Goal: Task Accomplishment & Management: Use online tool/utility

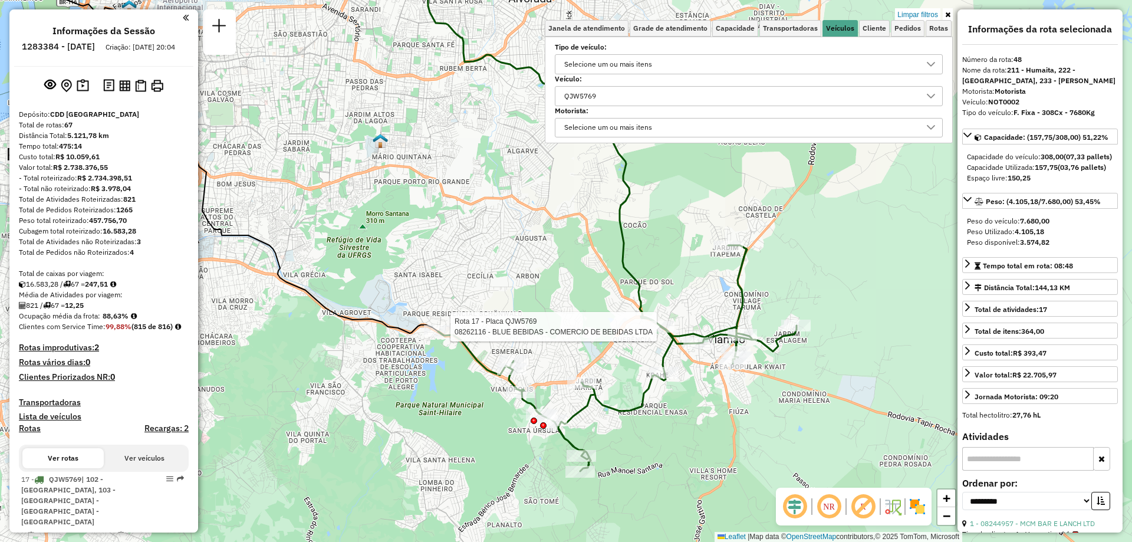
select select "**********"
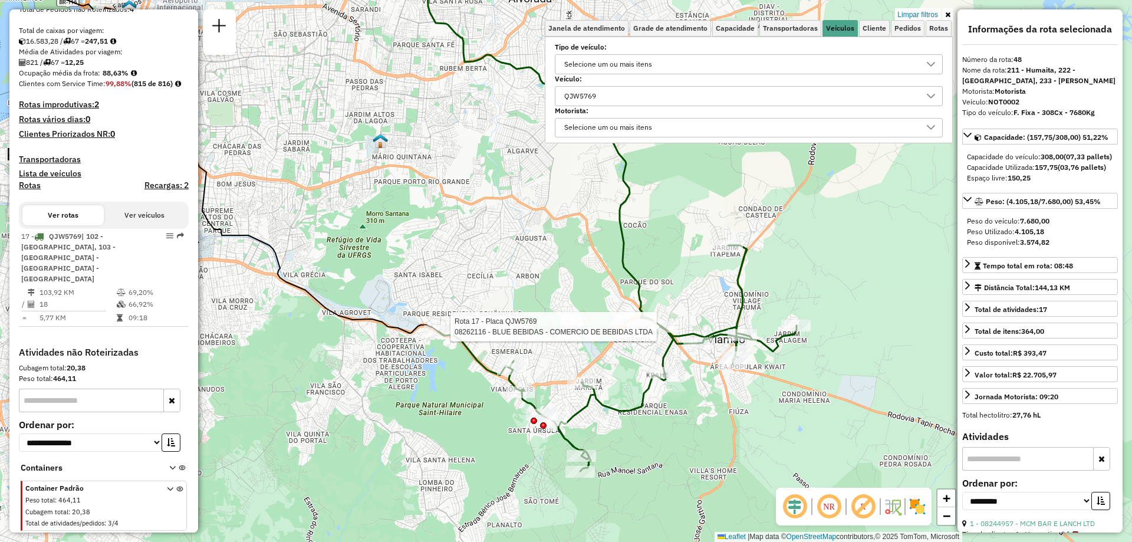
scroll to position [7, 41]
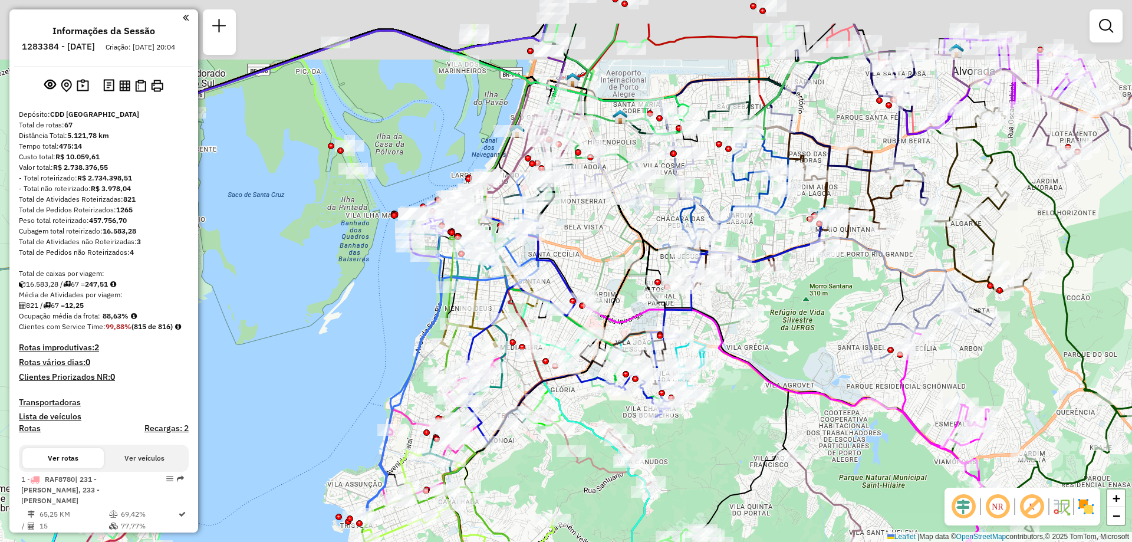
drag, startPoint x: 806, startPoint y: 261, endPoint x: 770, endPoint y: 258, distance: 36.7
click at [821, 340] on div "Janela de atendimento Grade de atendimento Capacidade Transportadoras Veículos …" at bounding box center [566, 271] width 1132 height 542
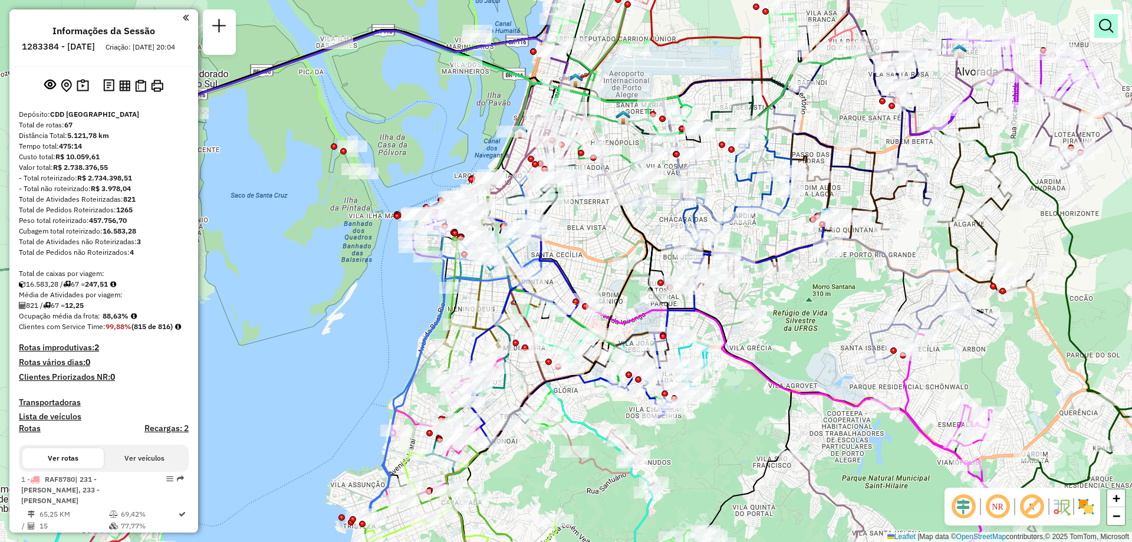
click at [1097, 29] on link at bounding box center [1106, 26] width 24 height 24
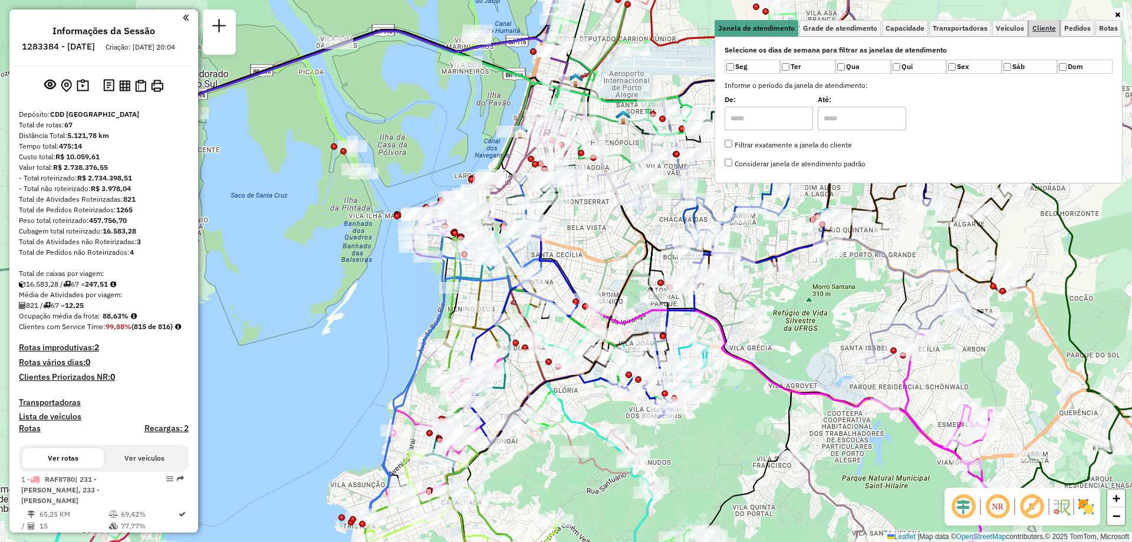
click at [1041, 28] on span "Cliente" at bounding box center [1044, 28] width 24 height 7
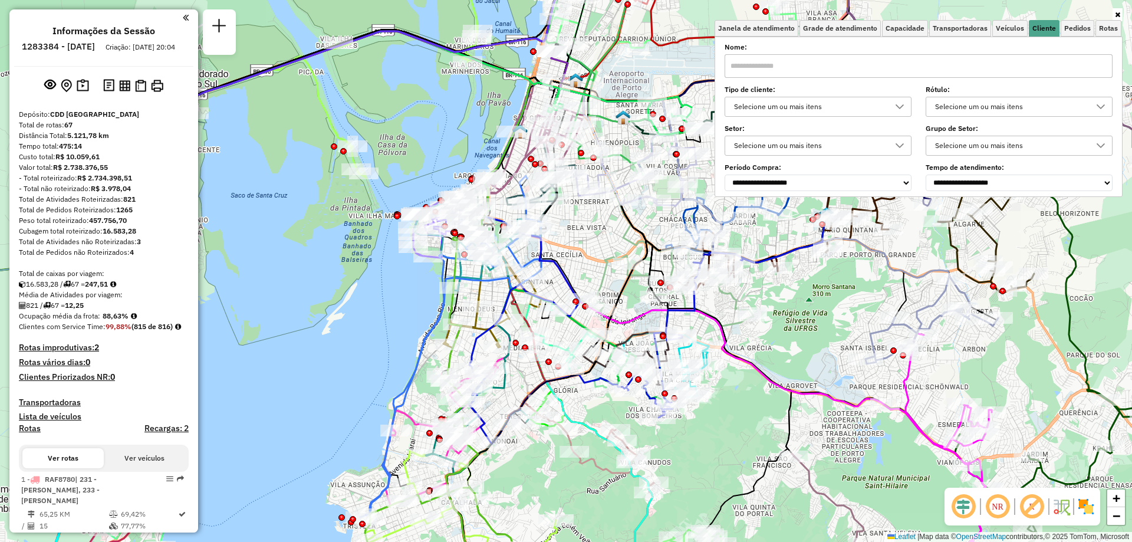
click at [766, 61] on input "text" at bounding box center [918, 66] width 388 height 24
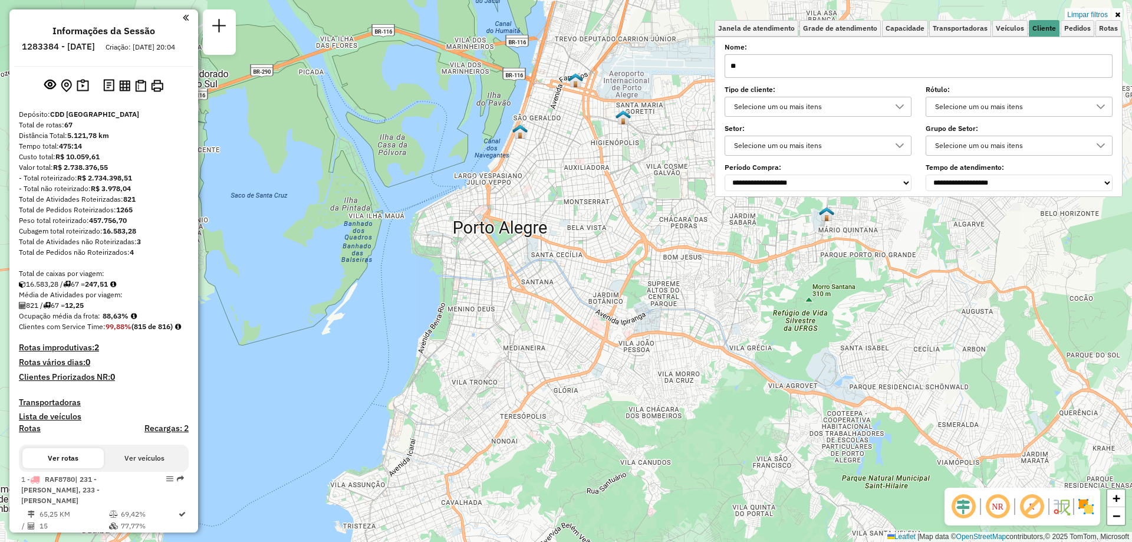
type input "*"
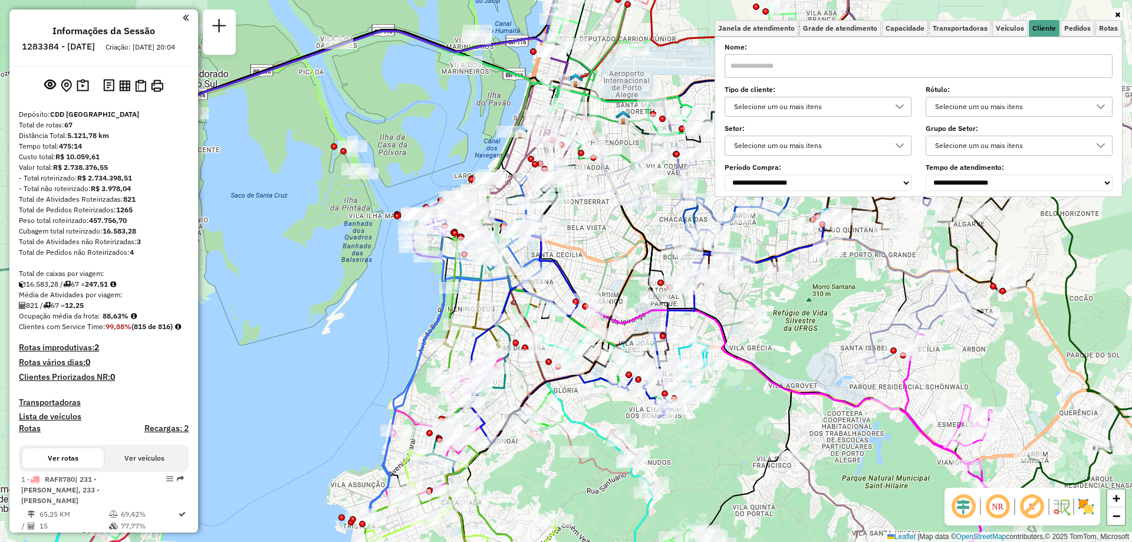
click at [1119, 13] on icon at bounding box center [1117, 14] width 5 height 7
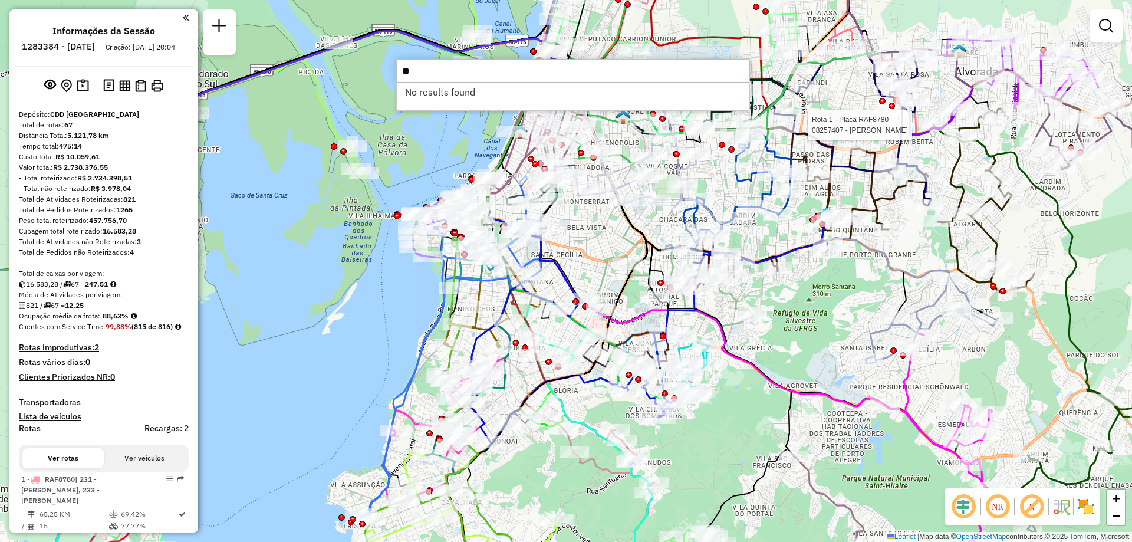
type input "*"
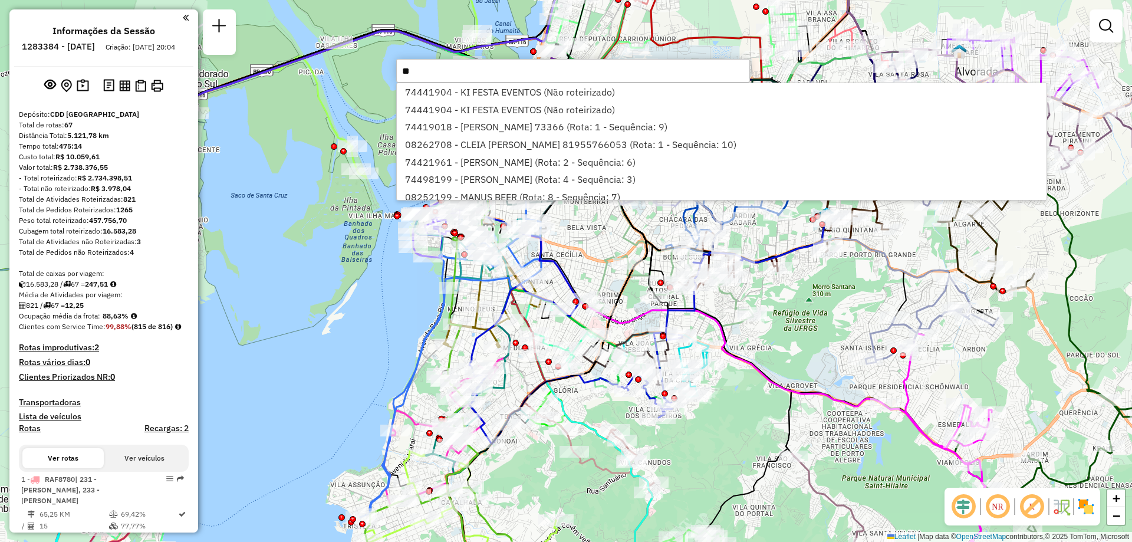
type input "*"
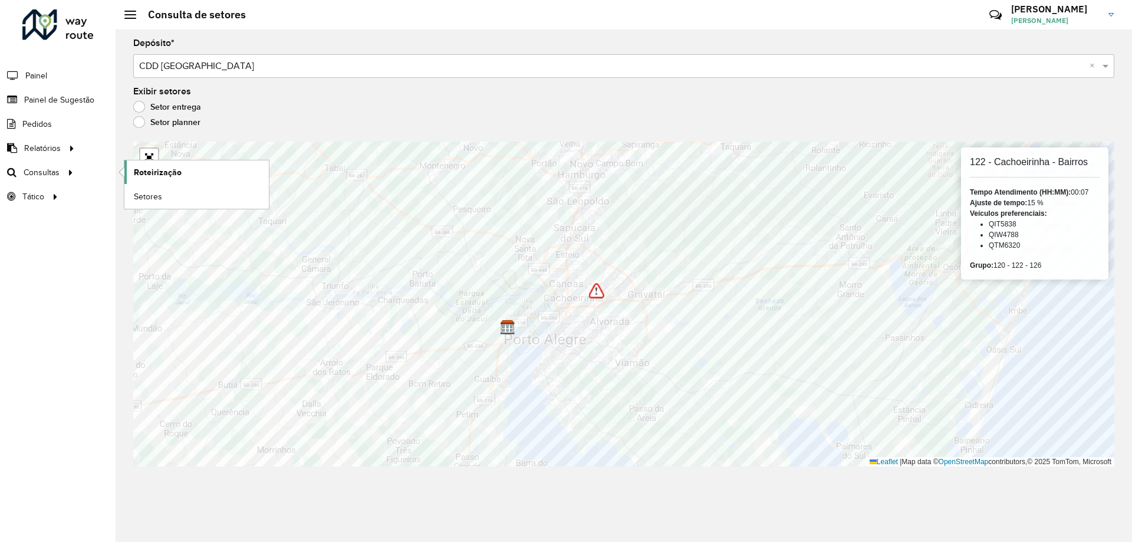
click at [158, 169] on span "Roteirização" at bounding box center [158, 172] width 48 height 12
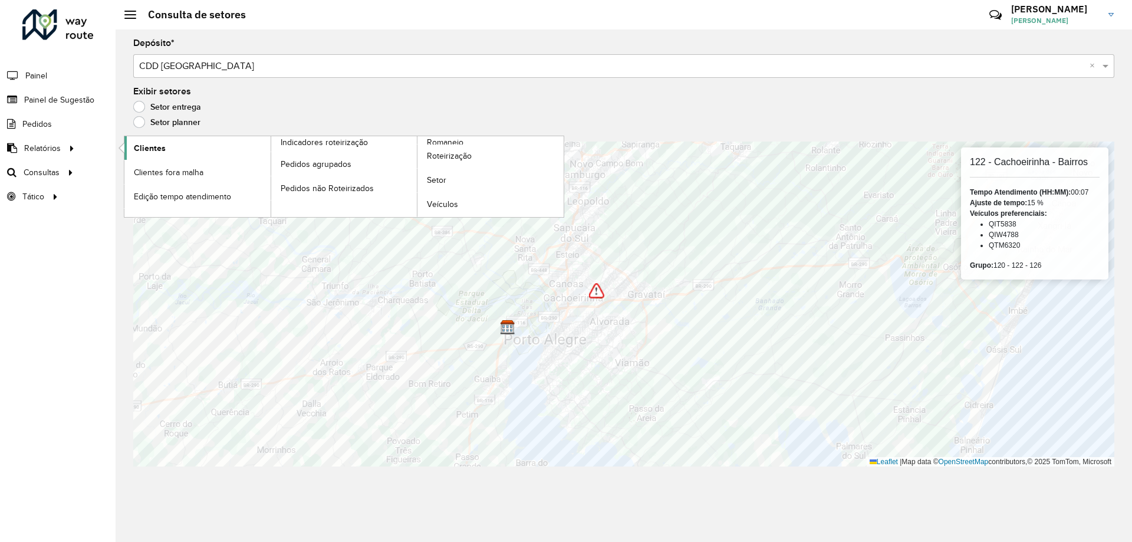
click at [145, 154] on link "Clientes" at bounding box center [197, 148] width 146 height 24
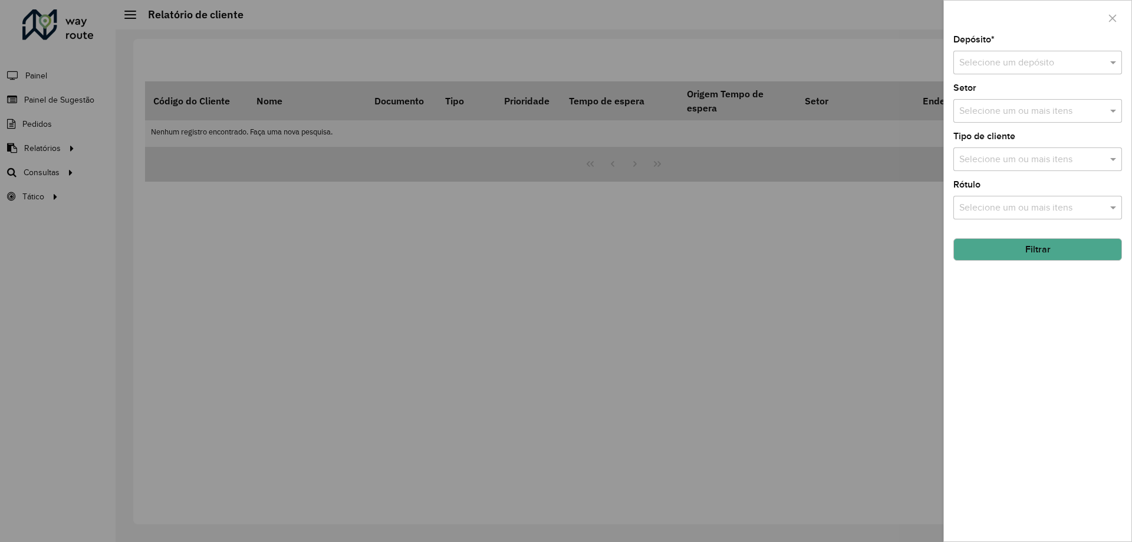
click at [1023, 65] on input "text" at bounding box center [1025, 63] width 133 height 14
click at [1003, 123] on div "CDD [GEOGRAPHIC_DATA]" at bounding box center [1037, 117] width 167 height 20
click at [1028, 162] on input "text" at bounding box center [1031, 160] width 151 height 14
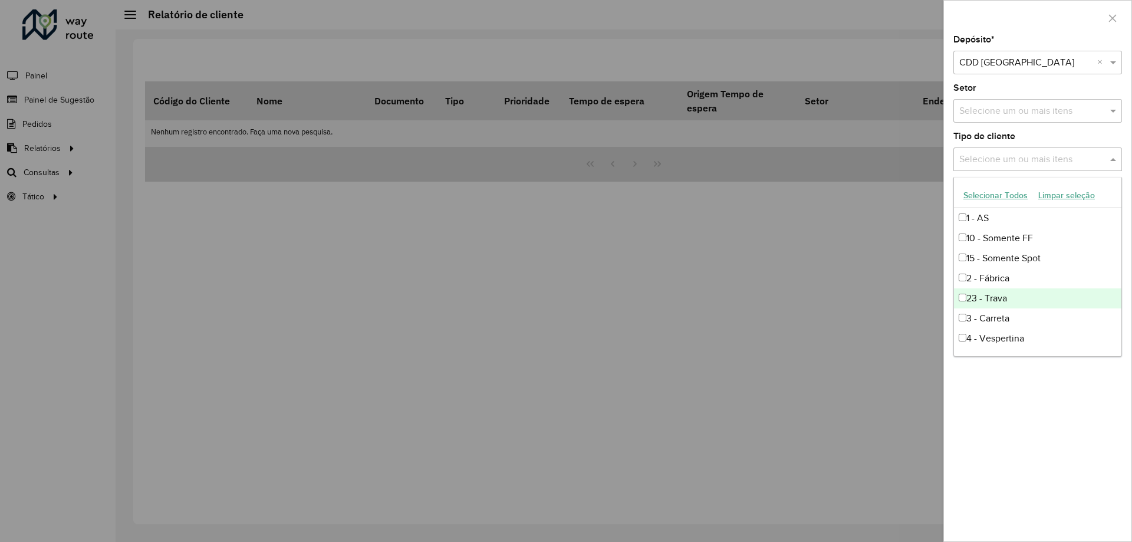
scroll to position [118, 0]
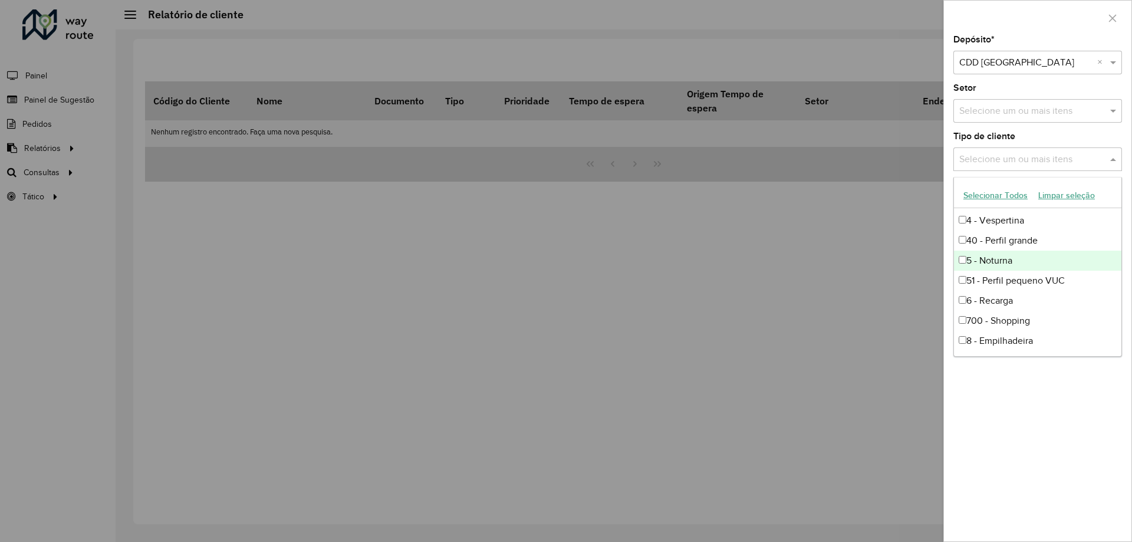
click at [994, 256] on div "5 - Noturna" at bounding box center [1037, 261] width 167 height 20
click at [1124, 126] on div "Depósito * Selecione um depósito × CDD Porto Alegre × Setor Selecione um ou mai…" at bounding box center [1037, 288] width 187 height 506
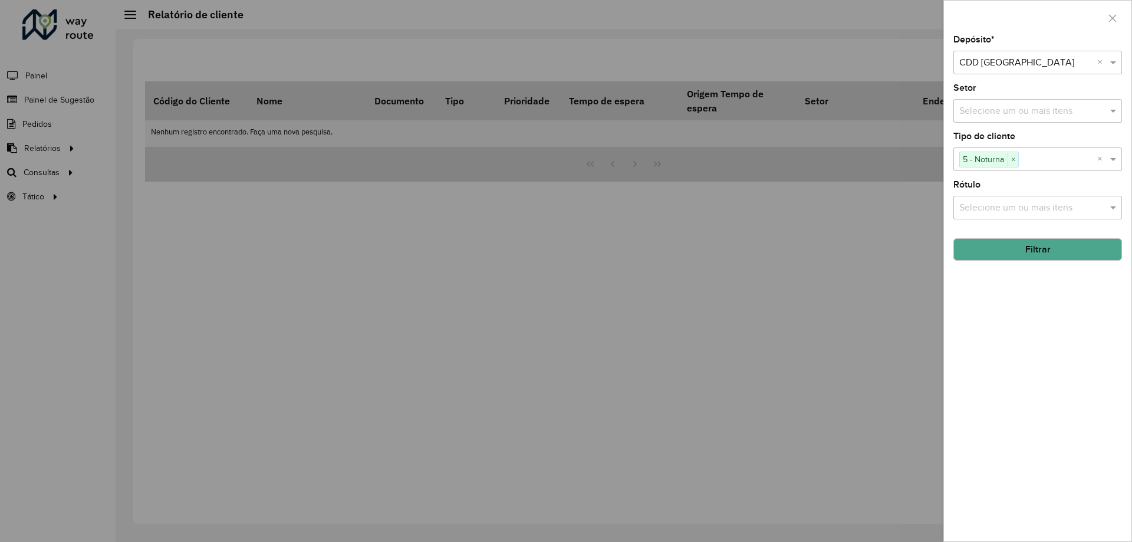
drag, startPoint x: 1026, startPoint y: 244, endPoint x: 1131, endPoint y: 256, distance: 105.6
click at [1030, 244] on button "Filtrar" at bounding box center [1037, 249] width 169 height 22
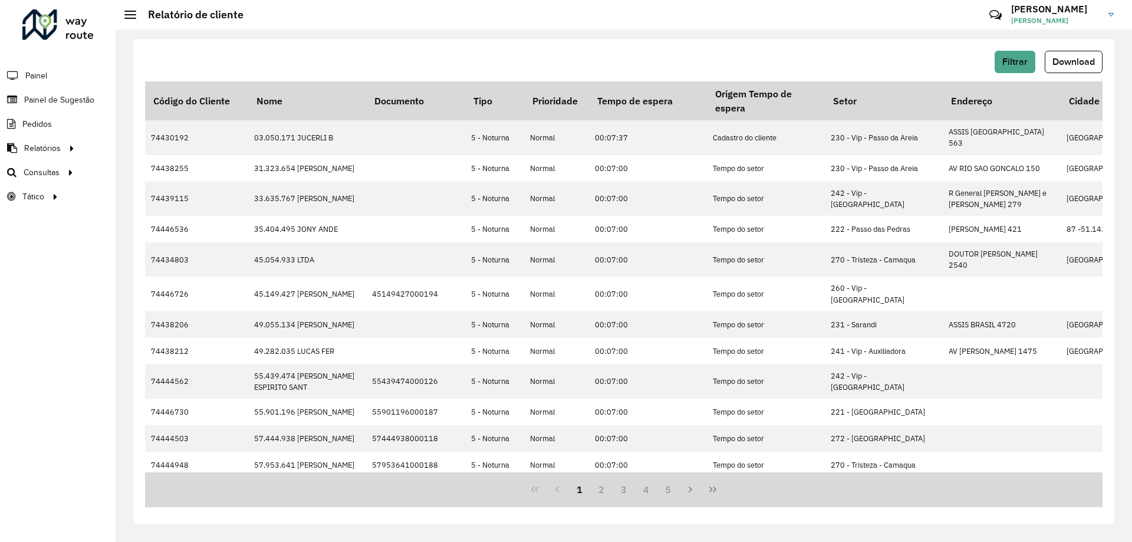
click at [1064, 65] on span "Download" at bounding box center [1073, 62] width 42 height 10
click at [135, 202] on span "Análise de Sessões" at bounding box center [171, 196] width 74 height 12
click at [140, 197] on span "Setores" at bounding box center [148, 196] width 29 height 12
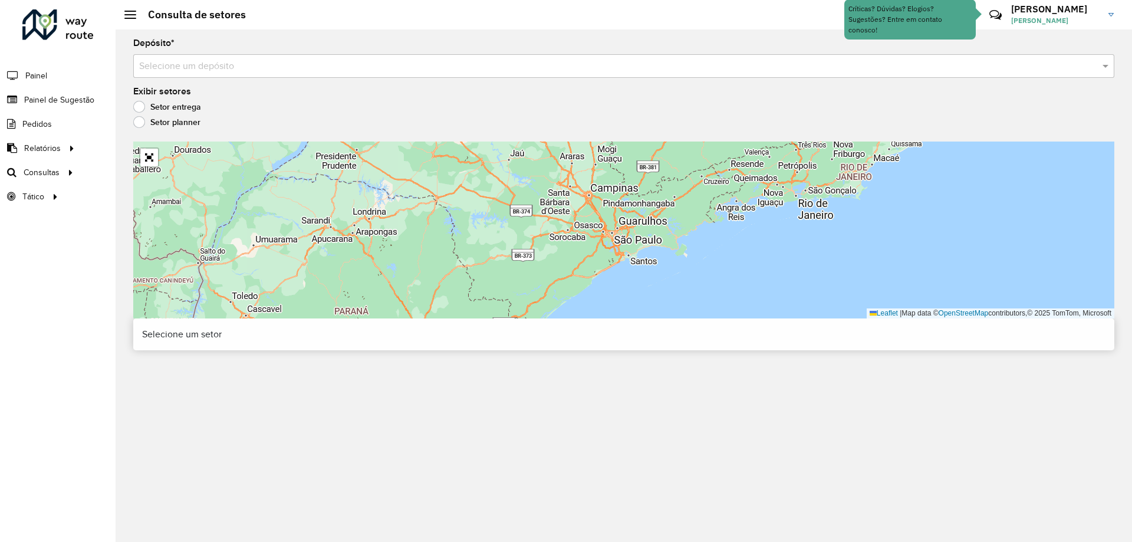
click at [309, 63] on input "text" at bounding box center [612, 67] width 946 height 14
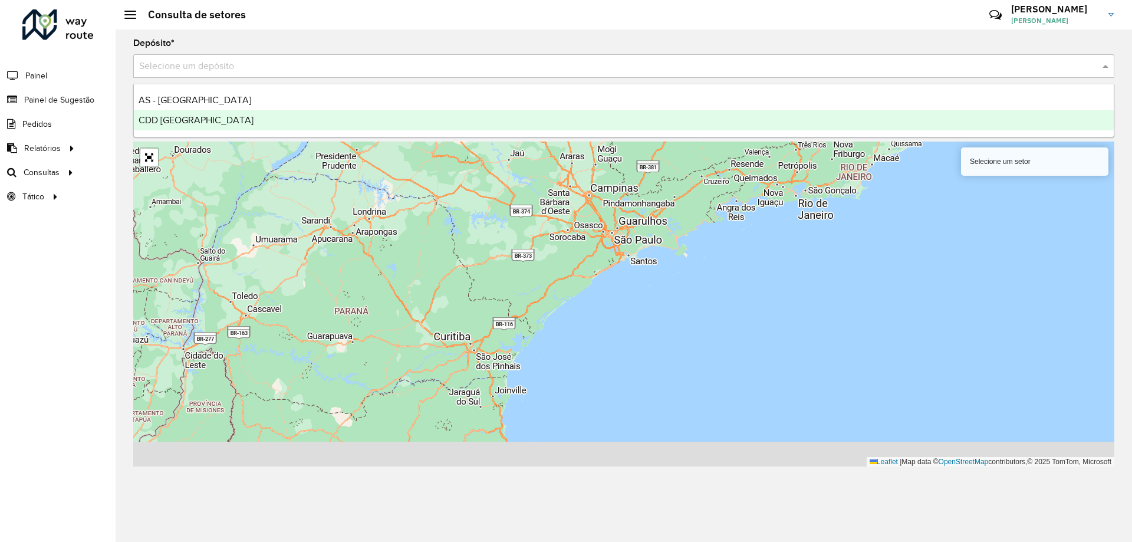
click at [209, 123] on span "CDD [GEOGRAPHIC_DATA]" at bounding box center [196, 120] width 115 height 10
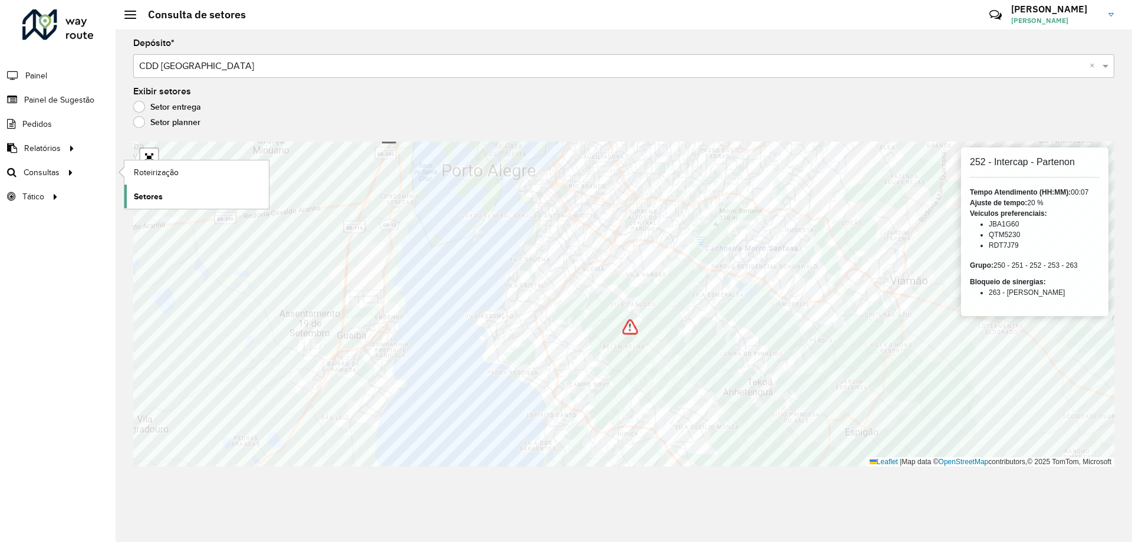
click at [147, 194] on span "Setores" at bounding box center [148, 196] width 29 height 12
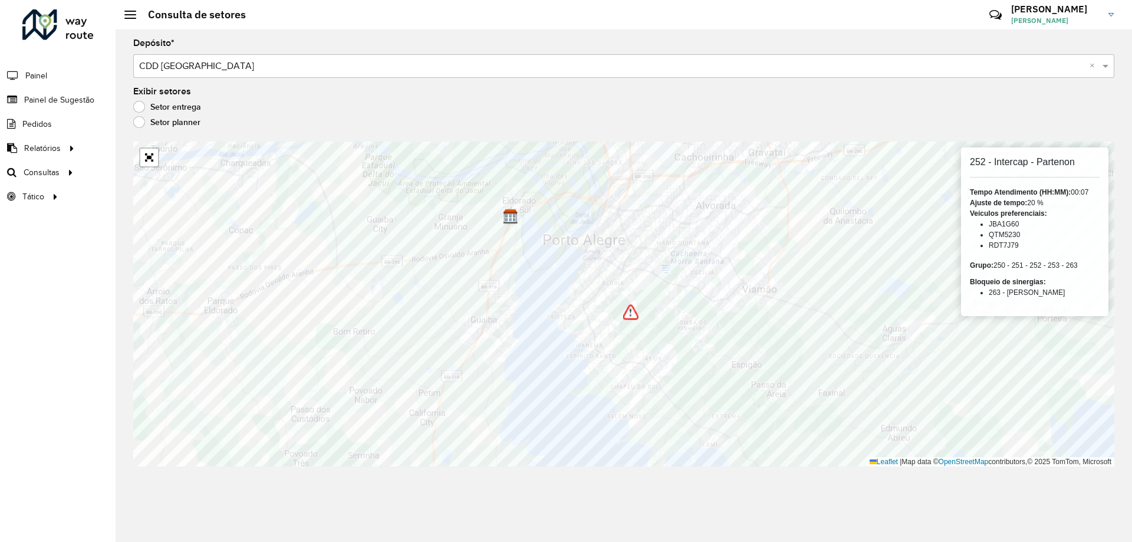
click at [139, 119] on label "Setor planner" at bounding box center [166, 122] width 67 height 12
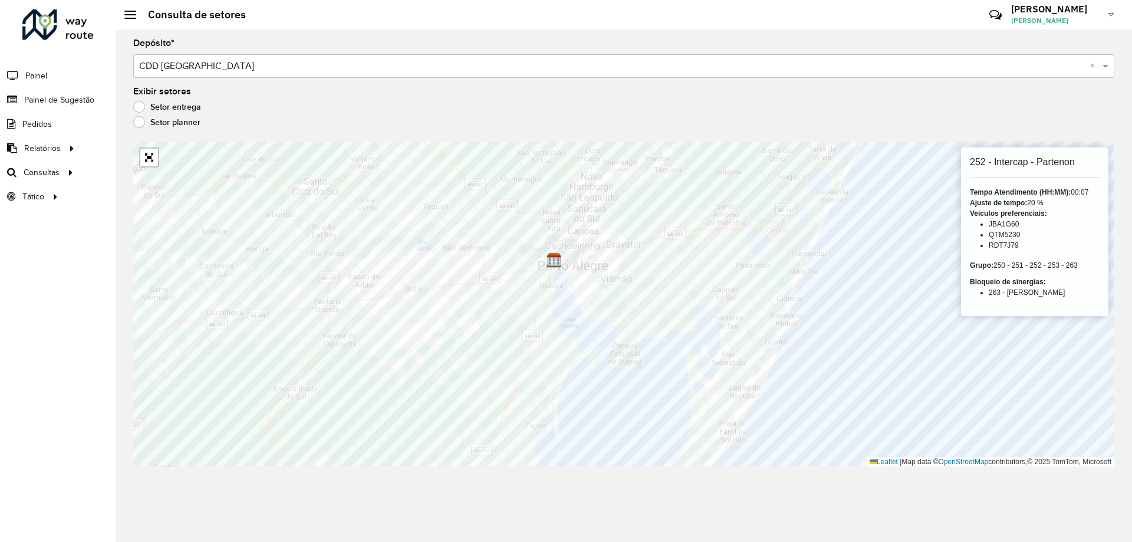
click at [146, 107] on label "Setor entrega" at bounding box center [167, 107] width 68 height 12
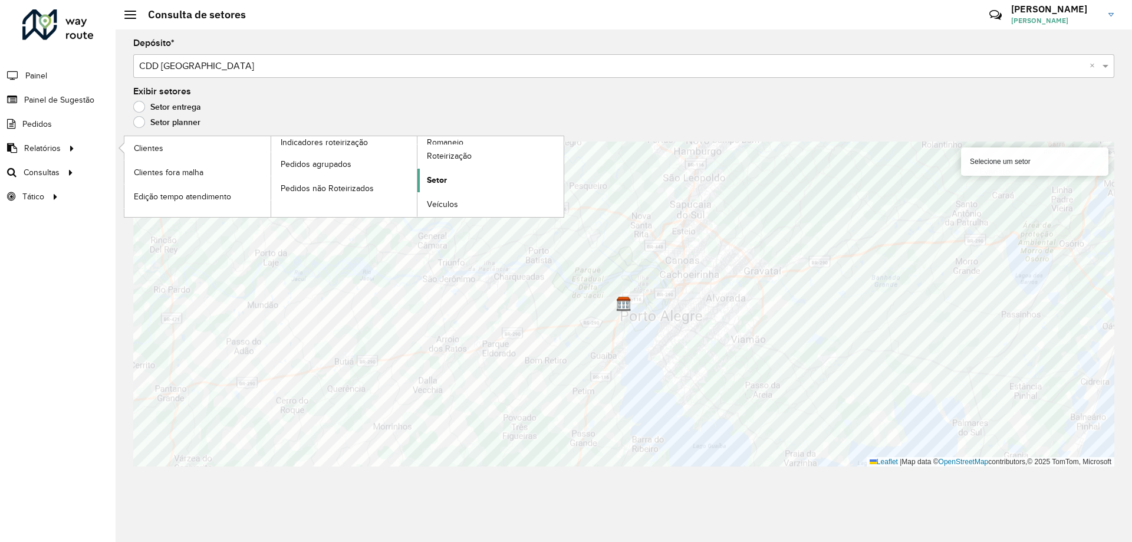
click at [450, 189] on link "Setor" at bounding box center [490, 181] width 146 height 24
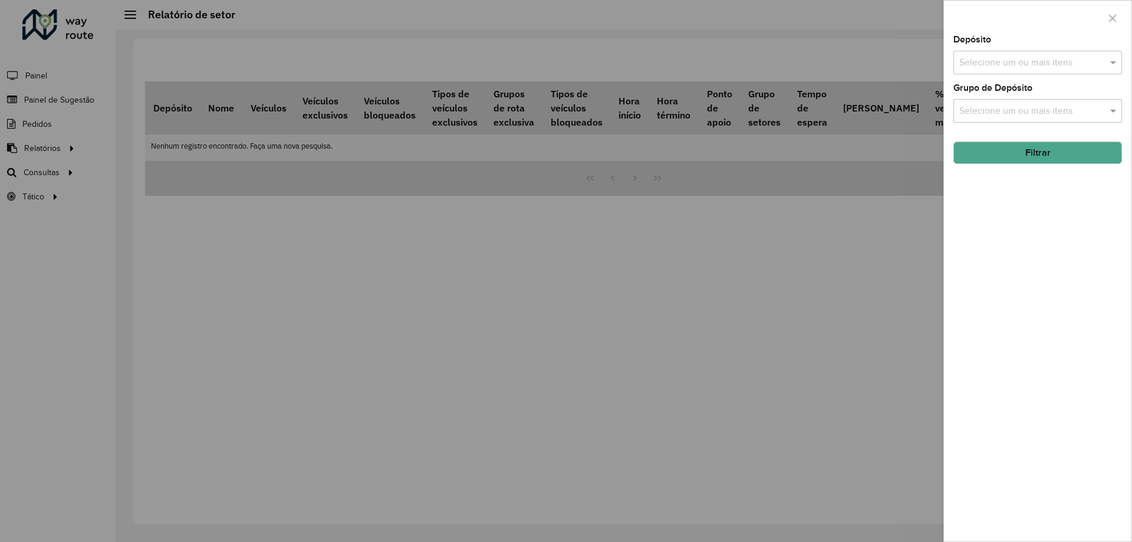
click at [1074, 69] on input "text" at bounding box center [1031, 63] width 151 height 14
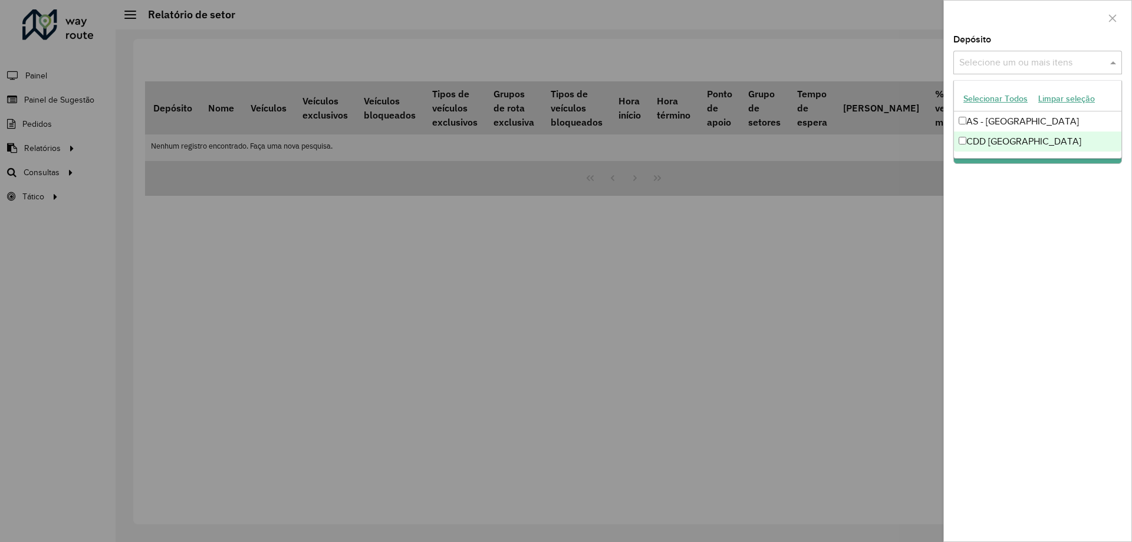
click at [990, 136] on div "CDD [GEOGRAPHIC_DATA]" at bounding box center [1037, 141] width 167 height 20
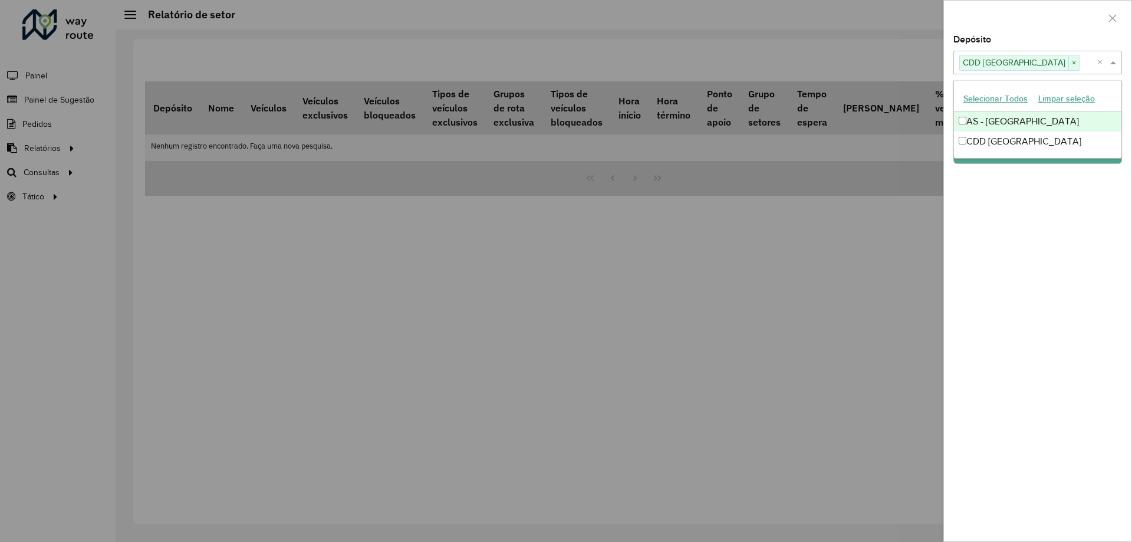
click at [1066, 28] on div at bounding box center [1037, 18] width 187 height 35
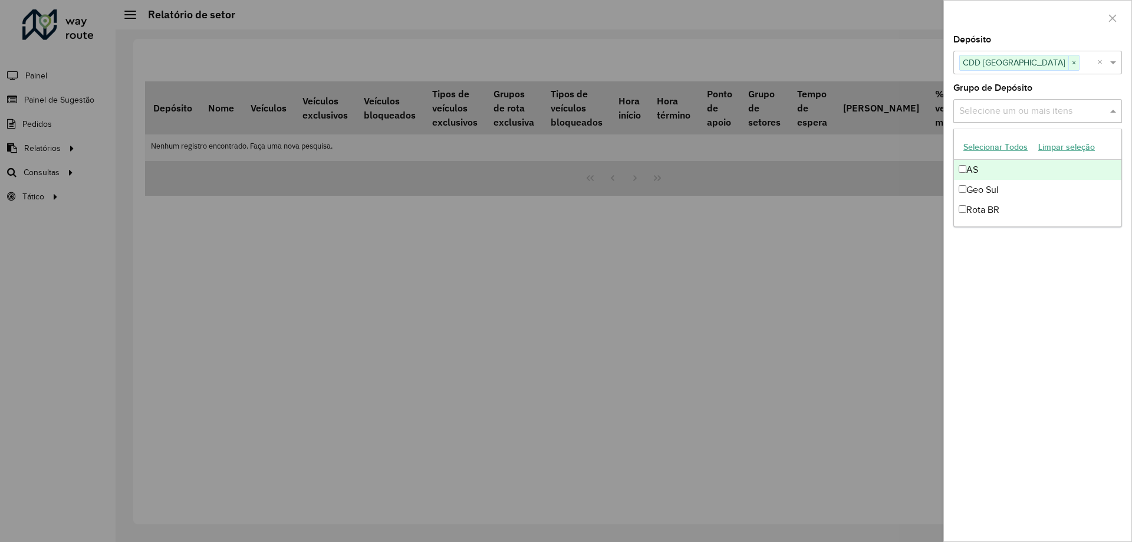
click at [1045, 101] on div "Selecione um ou mais itens" at bounding box center [1037, 111] width 169 height 24
click at [1062, 85] on div "Grupo de Depósito Selecione um ou mais itens" at bounding box center [1037, 103] width 169 height 39
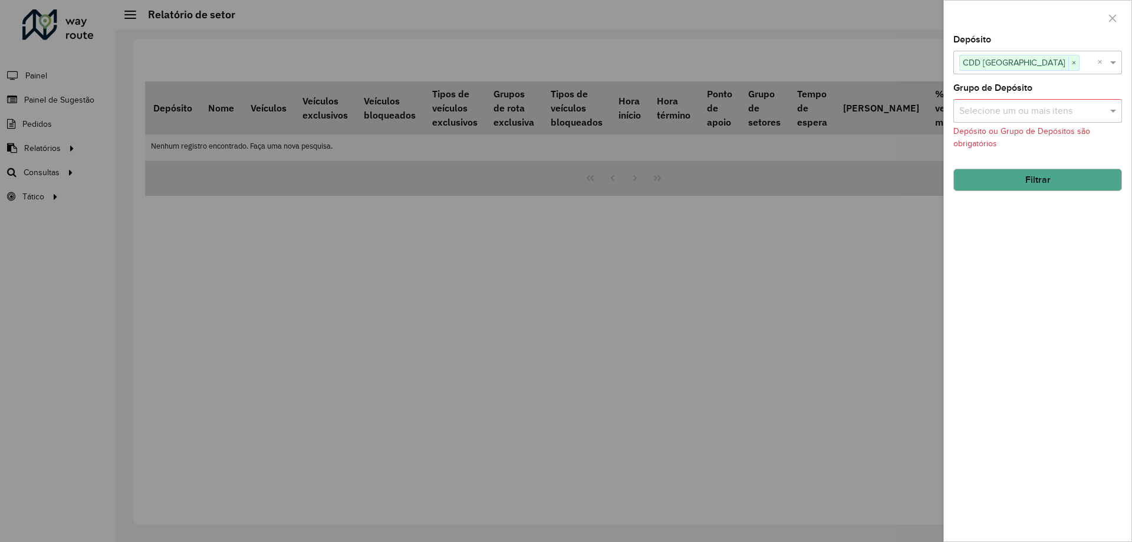
click at [1003, 180] on button "Filtrar" at bounding box center [1037, 180] width 169 height 22
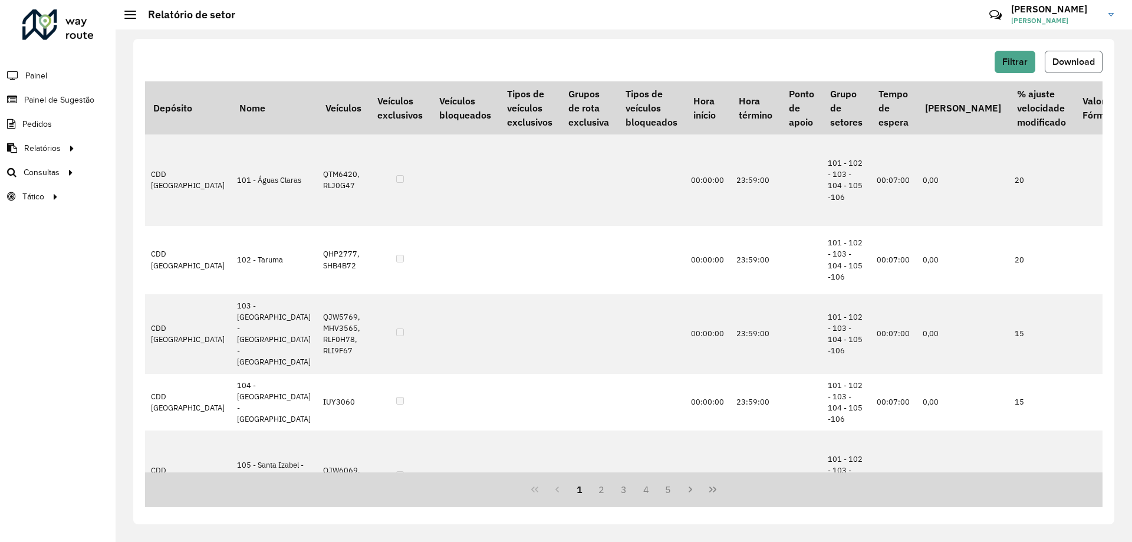
click at [1070, 54] on button "Download" at bounding box center [1074, 62] width 58 height 22
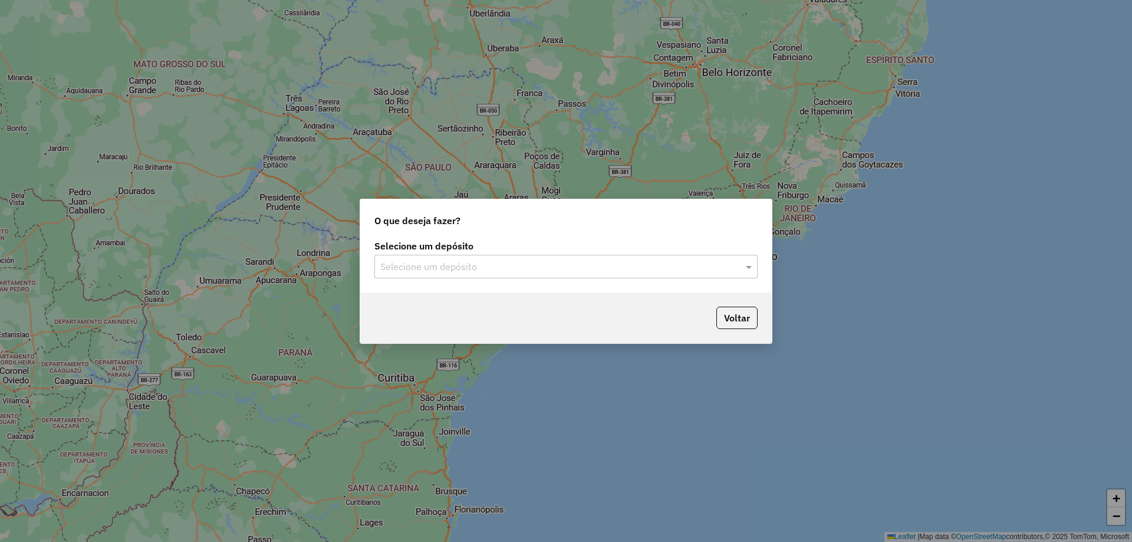
click at [621, 276] on div "Selecione um depósito" at bounding box center [565, 267] width 383 height 24
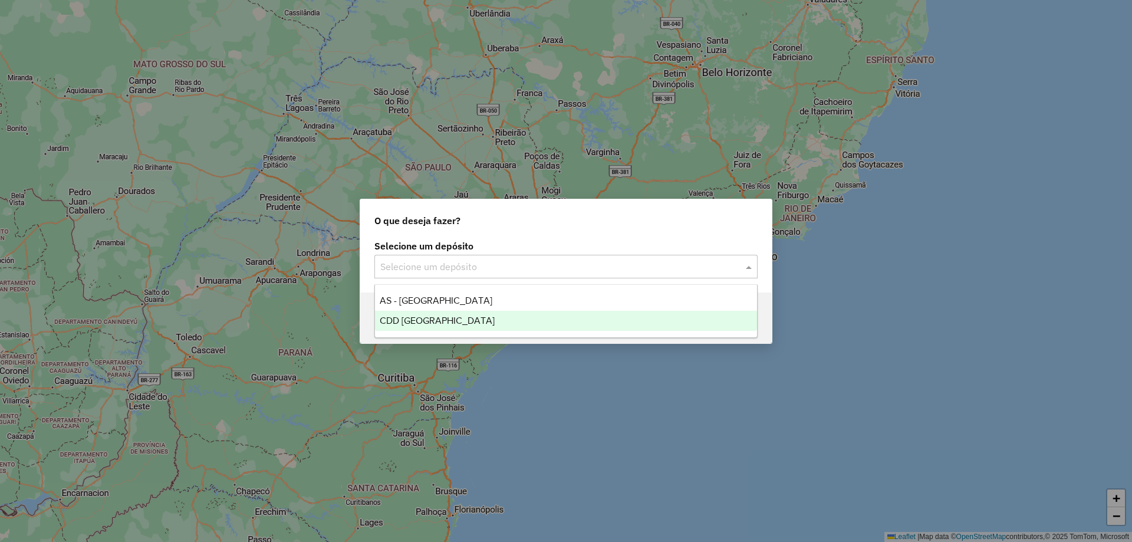
click at [519, 323] on div "CDD [GEOGRAPHIC_DATA]" at bounding box center [566, 321] width 382 height 20
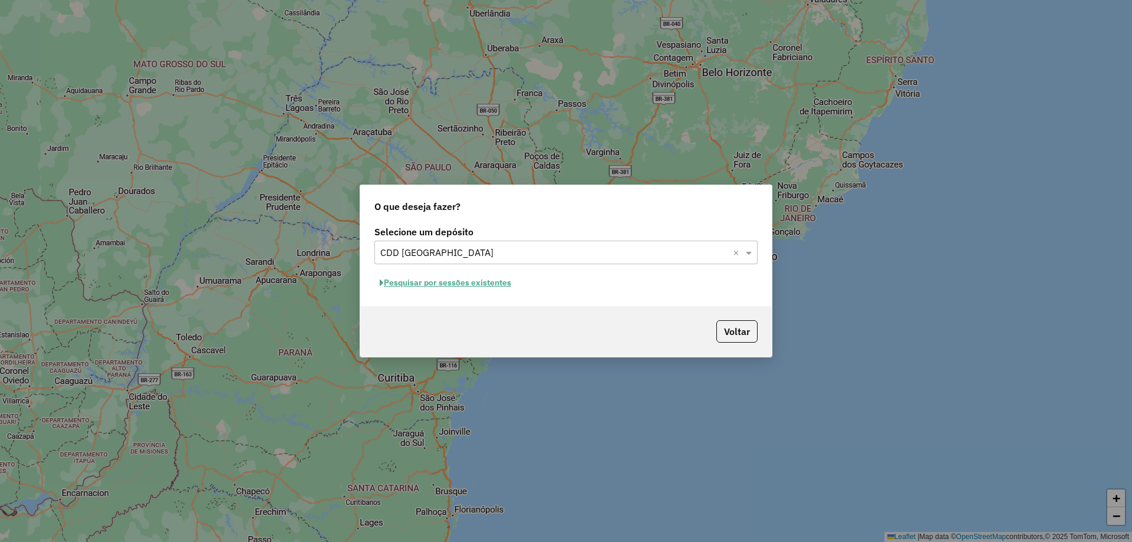
click at [416, 284] on button "Pesquisar por sessões existentes" at bounding box center [445, 283] width 142 height 18
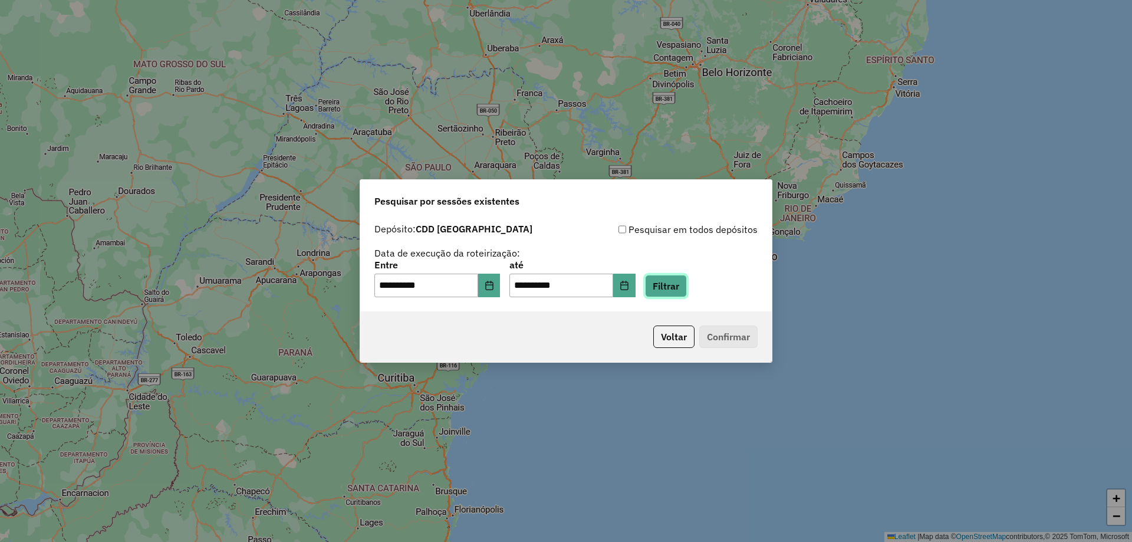
click at [673, 282] on button "Filtrar" at bounding box center [666, 286] width 42 height 22
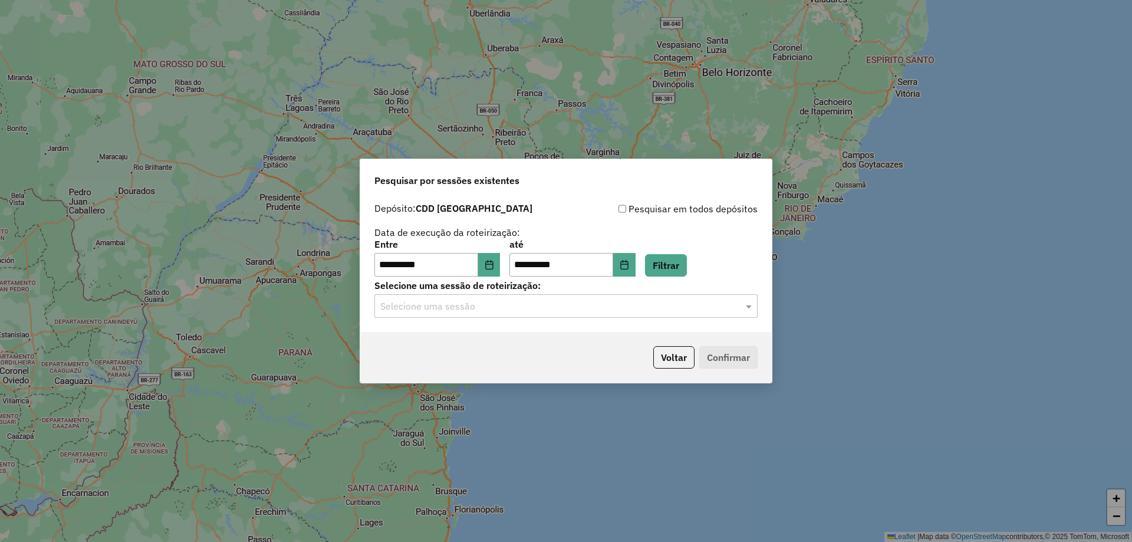
click at [403, 317] on div "Selecione uma sessão" at bounding box center [565, 306] width 383 height 24
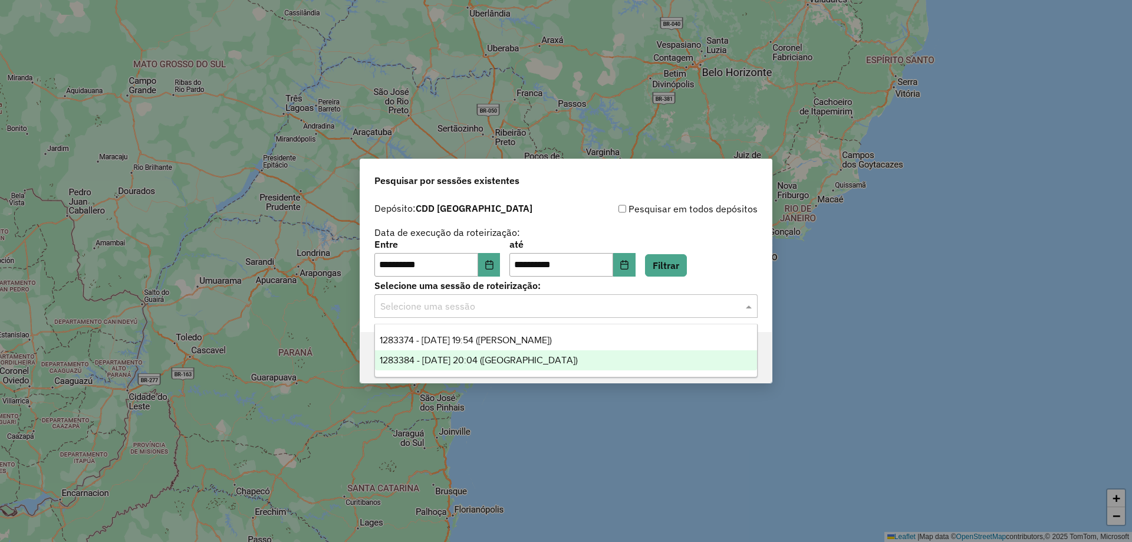
click at [448, 362] on span "1283384 - 26/09/2025 20:04 (ROTA)" at bounding box center [479, 360] width 198 height 10
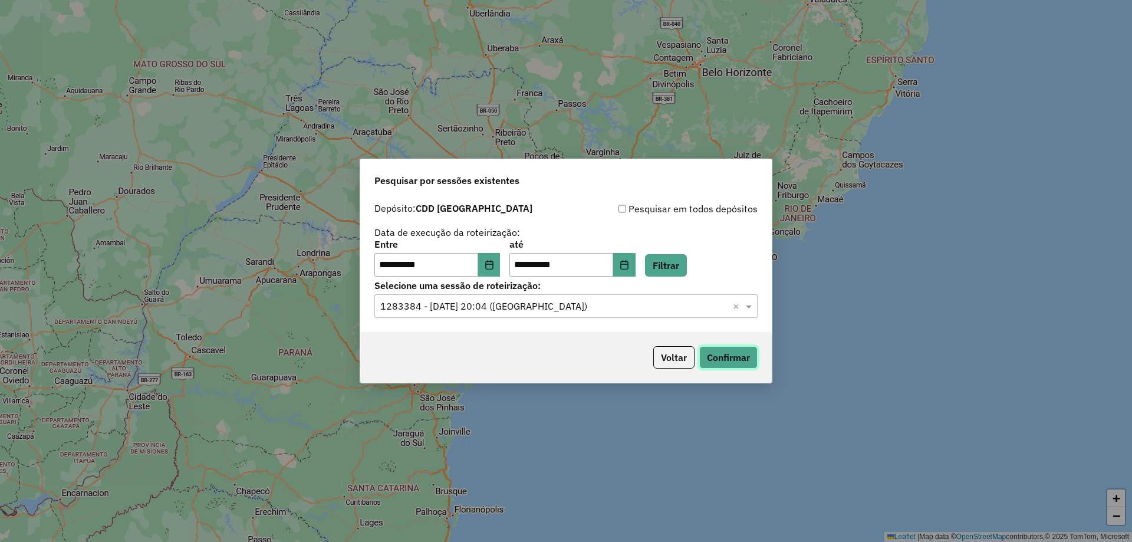
click at [735, 358] on button "Confirmar" at bounding box center [728, 357] width 58 height 22
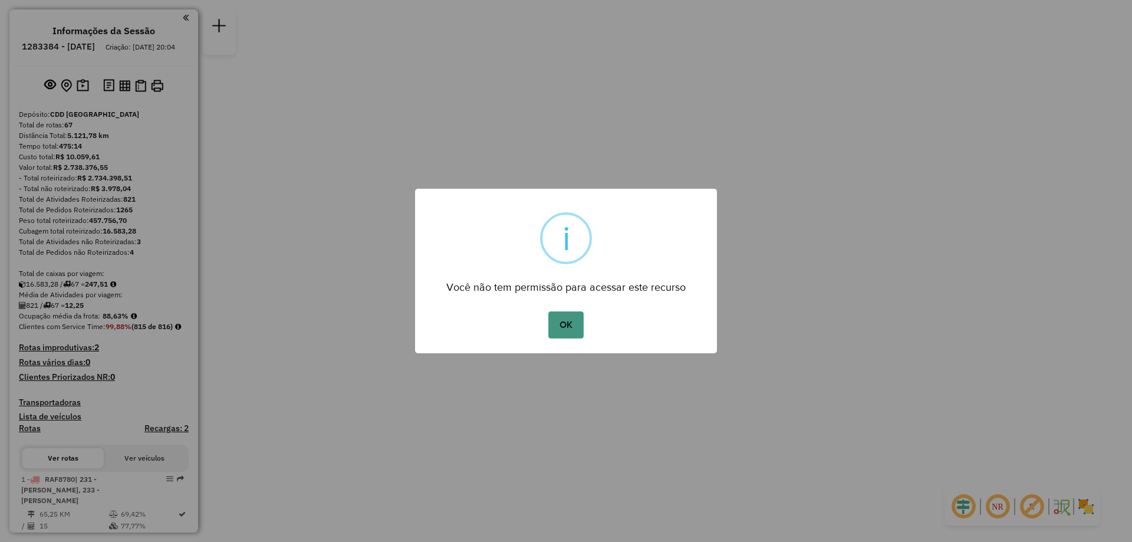
click at [575, 317] on button "OK" at bounding box center [565, 324] width 35 height 27
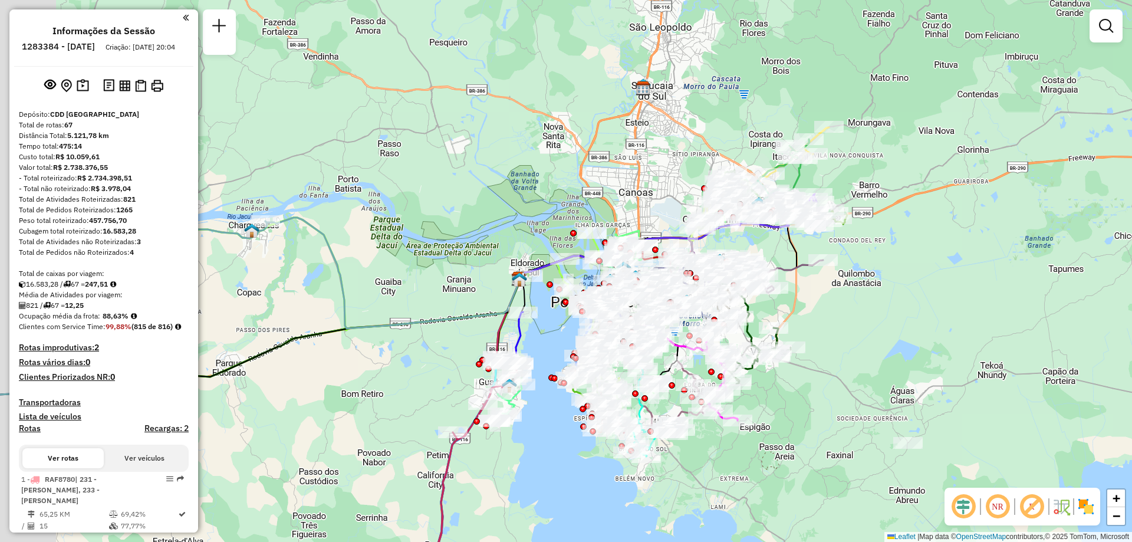
drag, startPoint x: 742, startPoint y: 232, endPoint x: 864, endPoint y: 302, distance: 140.7
click at [864, 302] on div "Janela de atendimento Grade de atendimento Capacidade Transportadoras Veículos …" at bounding box center [566, 271] width 1132 height 542
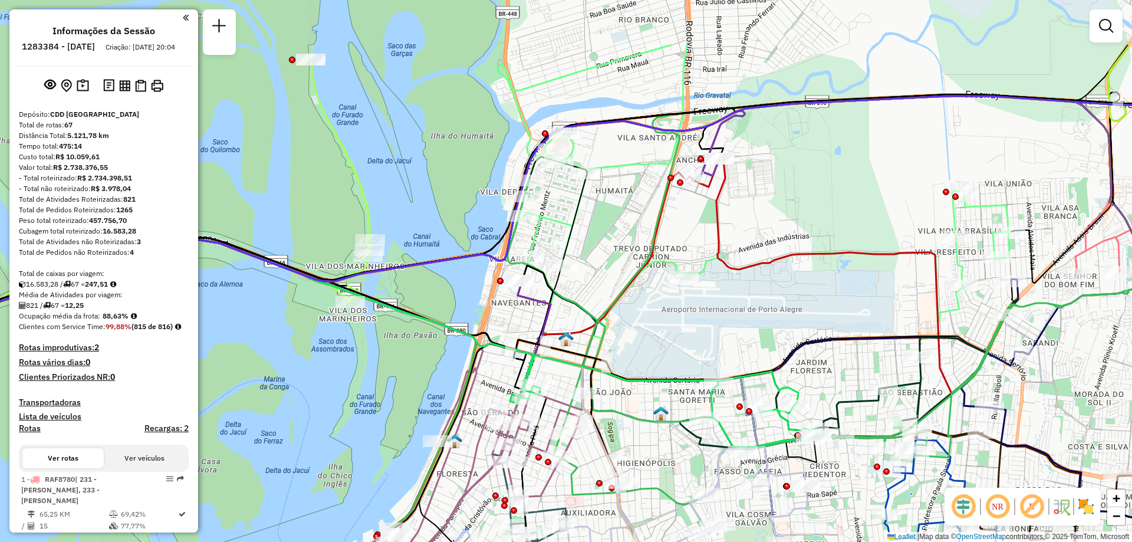
drag, startPoint x: 575, startPoint y: 108, endPoint x: 610, endPoint y: 207, distance: 104.8
click at [610, 207] on div "Janela de atendimento Grade de atendimento Capacidade Transportadoras Veículos …" at bounding box center [566, 271] width 1132 height 542
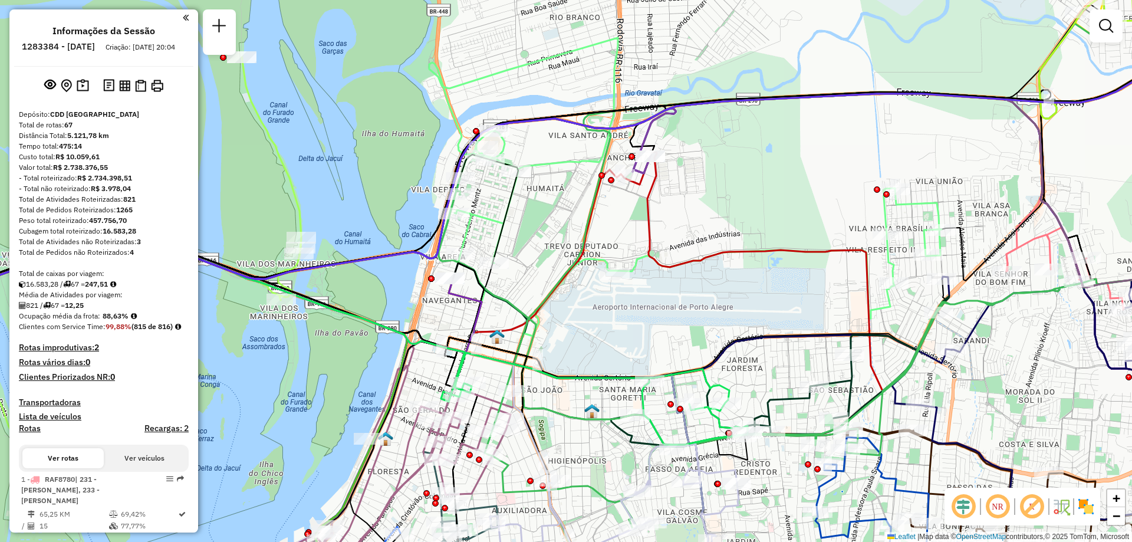
drag, startPoint x: 633, startPoint y: 202, endPoint x: 564, endPoint y: 199, distance: 69.0
click at [564, 199] on div "Janela de atendimento Grade de atendimento Capacidade Transportadoras Veículos …" at bounding box center [566, 271] width 1132 height 542
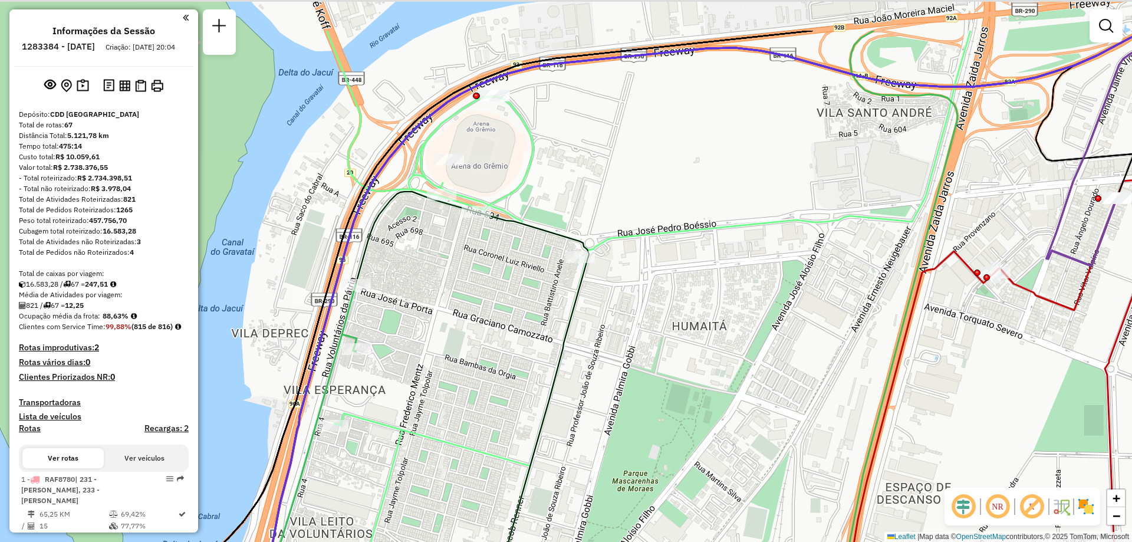
drag, startPoint x: 571, startPoint y: 87, endPoint x: 605, endPoint y: 195, distance: 113.7
click at [605, 195] on div "Janela de atendimento Grade de atendimento Capacidade Transportadoras Veículos …" at bounding box center [566, 271] width 1132 height 542
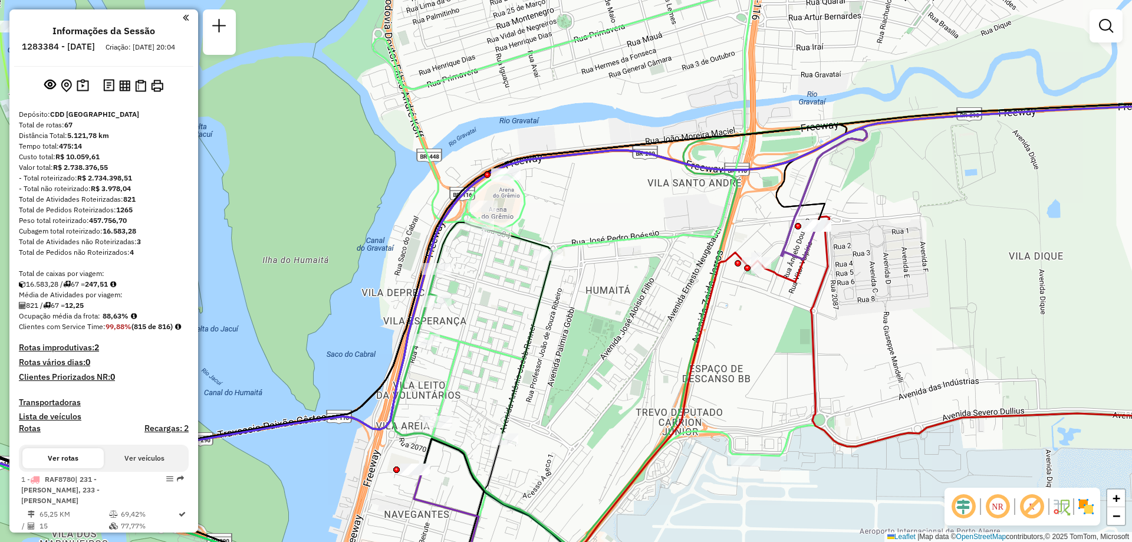
drag, startPoint x: 647, startPoint y: 186, endPoint x: 611, endPoint y: 197, distance: 38.4
click at [611, 197] on div "Janela de atendimento Grade de atendimento Capacidade Transportadoras Veículos …" at bounding box center [566, 271] width 1132 height 542
